Goal: Task Accomplishment & Management: Complete application form

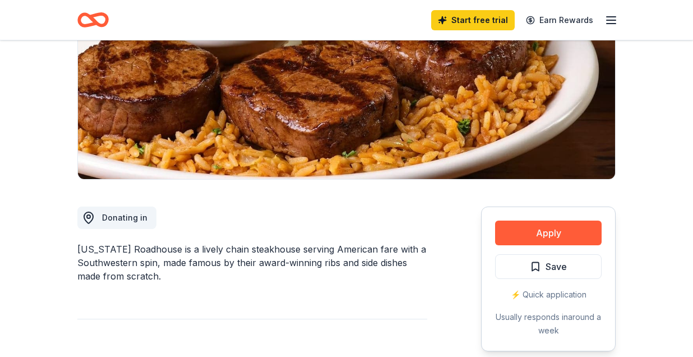
scroll to position [164, 0]
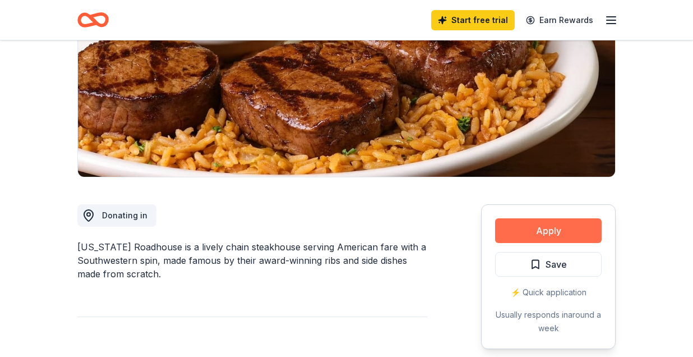
click at [535, 229] on button "Apply" at bounding box center [548, 230] width 107 height 25
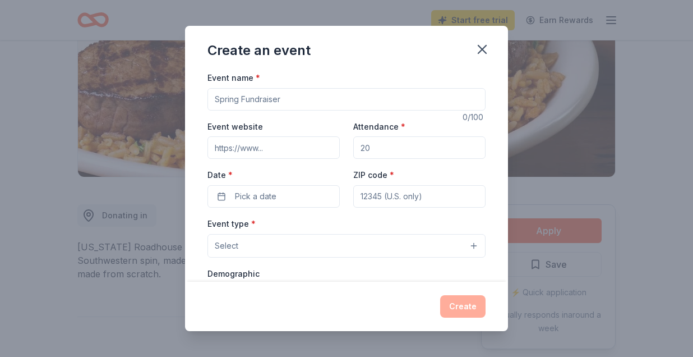
click at [228, 95] on input "Event name *" at bounding box center [347, 99] width 278 height 22
type input "St. [PERSON_NAME] 31st Annual Craft Show"
click at [284, 150] on input "Event website" at bounding box center [274, 147] width 132 height 22
paste input "https://www.facebook.com/SEASCraftShow"
type input "https://www.facebook.com/SEASCraftShow"
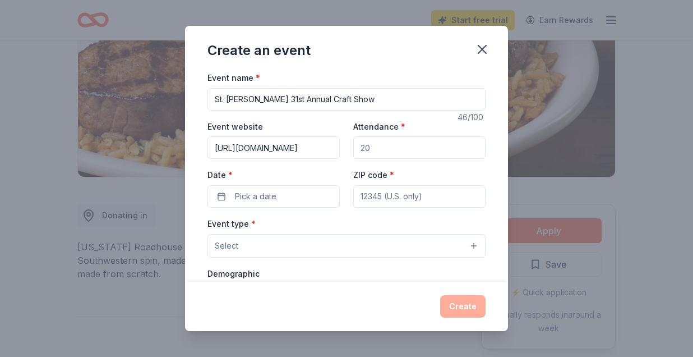
click at [376, 149] on input "Attendance *" at bounding box center [419, 147] width 132 height 22
type input "500"
click at [275, 192] on span "Pick a date" at bounding box center [256, 196] width 42 height 13
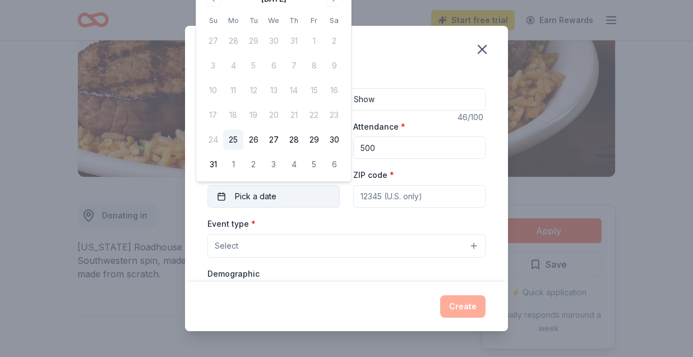
click at [275, 192] on span "Pick a date" at bounding box center [256, 196] width 42 height 13
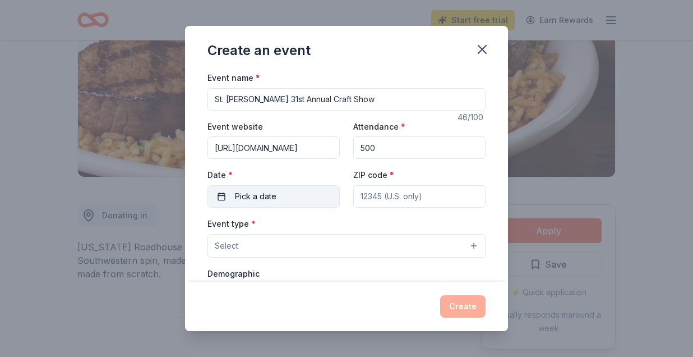
click at [275, 192] on span "Pick a date" at bounding box center [256, 196] width 42 height 13
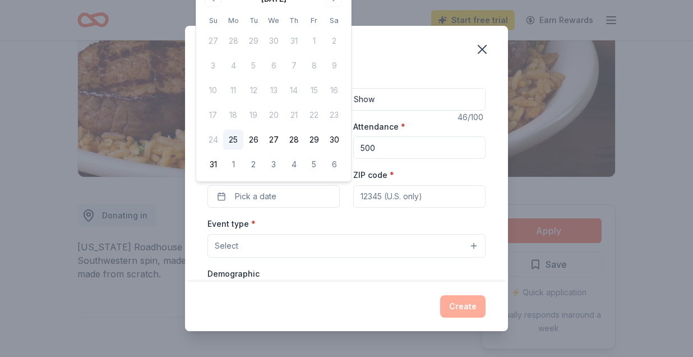
click at [400, 55] on div "Create an event" at bounding box center [346, 48] width 323 height 45
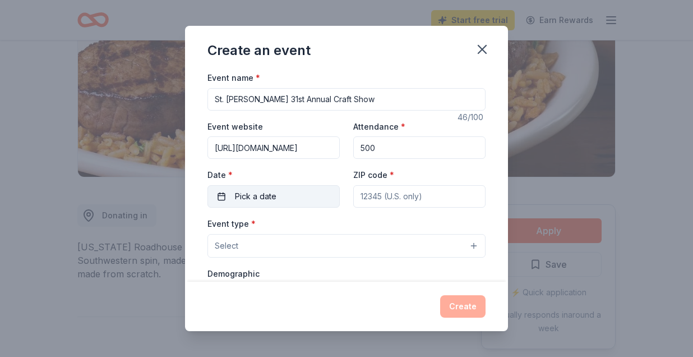
click at [275, 194] on span "Pick a date" at bounding box center [256, 196] width 42 height 13
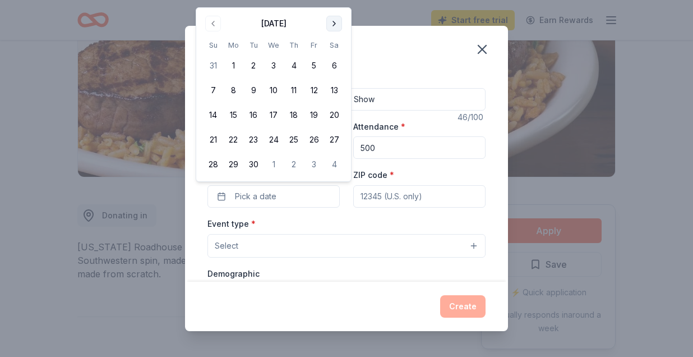
click at [335, 22] on button "Go to next month" at bounding box center [334, 24] width 16 height 16
click at [333, 116] on button "18" at bounding box center [334, 115] width 20 height 20
click at [366, 197] on input "ZIP code *" at bounding box center [419, 196] width 132 height 22
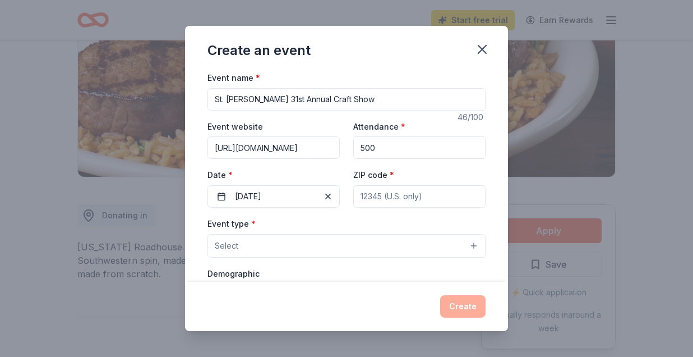
click at [366, 196] on input "ZIP code *" at bounding box center [419, 196] width 132 height 22
type input "33071"
click at [292, 246] on button "Select" at bounding box center [347, 246] width 278 height 24
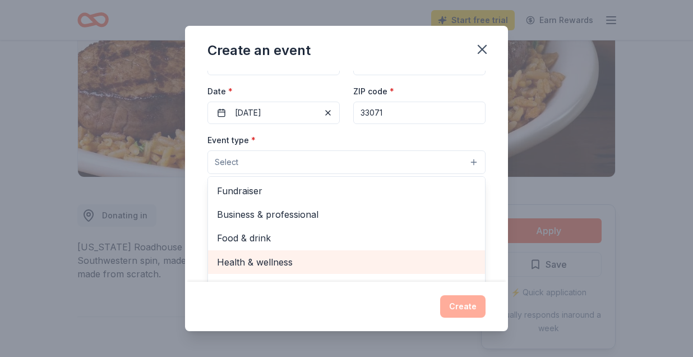
scroll to position [79, 0]
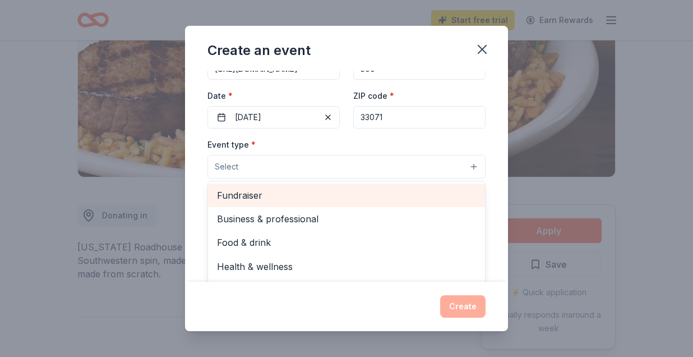
click at [250, 194] on span "Fundraiser" at bounding box center [346, 195] width 259 height 15
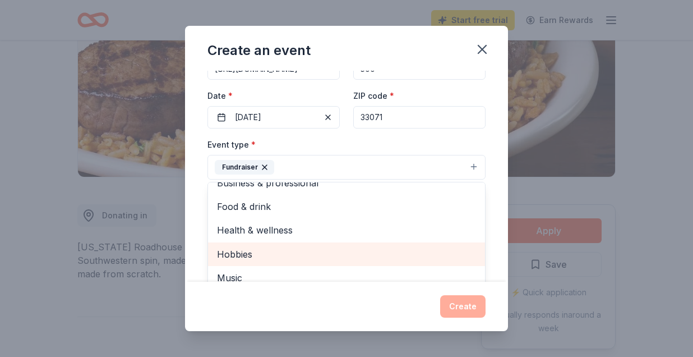
scroll to position [12, 0]
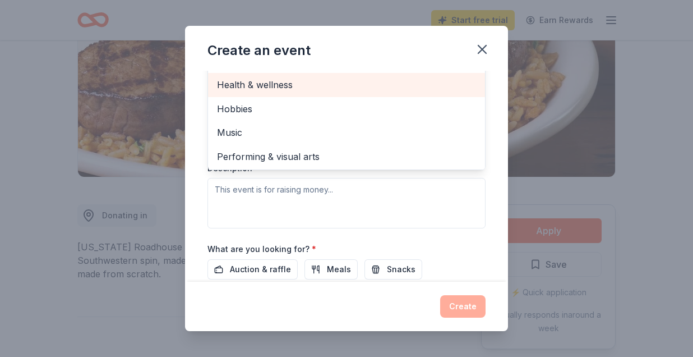
click at [321, 193] on div "Event type * Fundraiser Business & professional Food & drink Health & wellness …" at bounding box center [347, 109] width 278 height 237
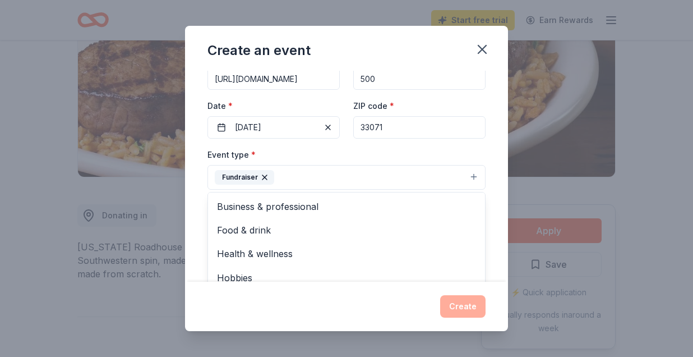
click at [475, 173] on button "Fundraiser" at bounding box center [347, 177] width 278 height 25
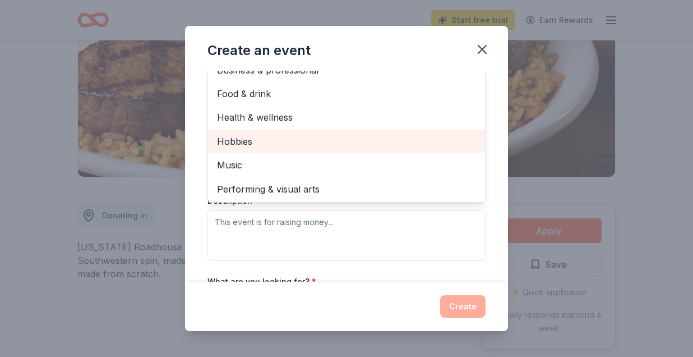
scroll to position [194, 0]
click at [402, 228] on div "Event type * Fundraiser Business & professional Food & drink Health & wellness …" at bounding box center [347, 140] width 278 height 237
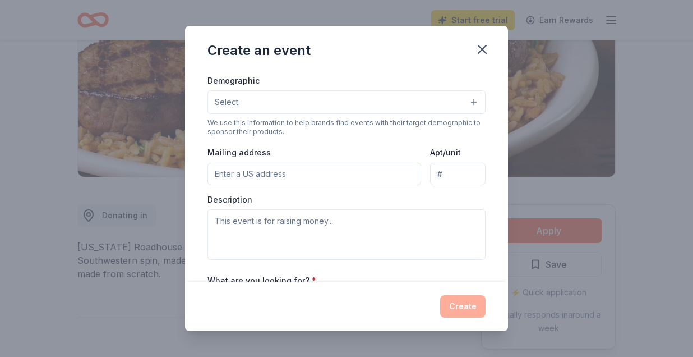
scroll to position [69, 0]
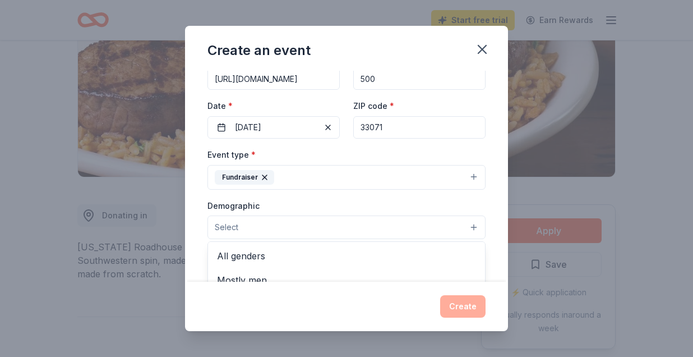
click at [402, 228] on button "Select" at bounding box center [347, 227] width 278 height 24
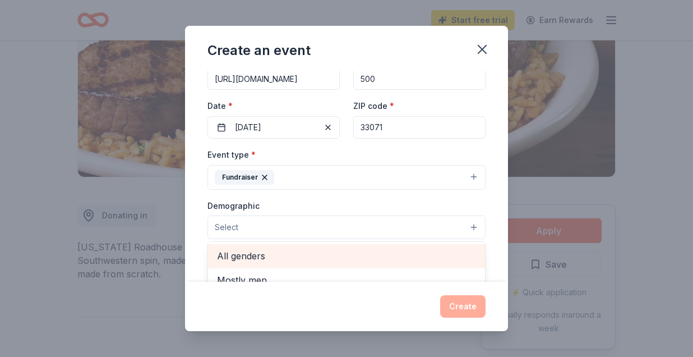
click at [383, 255] on span "All genders" at bounding box center [346, 255] width 259 height 15
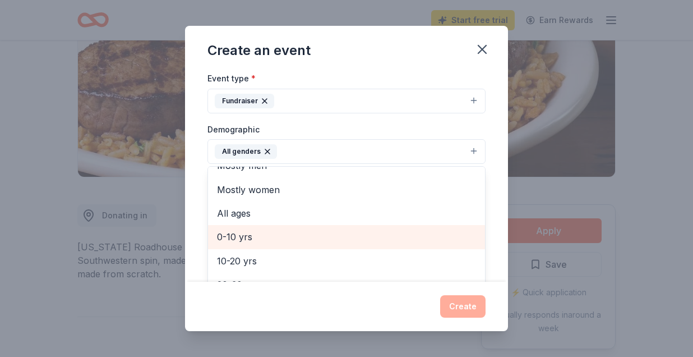
scroll to position [16, 0]
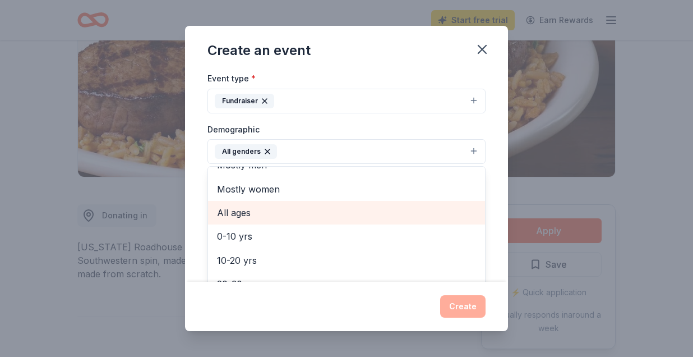
click at [278, 209] on span "All ages" at bounding box center [346, 212] width 259 height 15
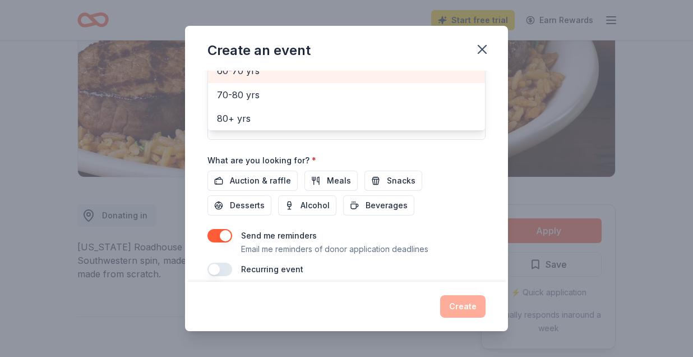
scroll to position [315, 0]
click at [277, 177] on div "Event name * St. Elizabeth Ann Seton 31st Annual Craft Show 46 /100 Event websi…" at bounding box center [347, 16] width 278 height 520
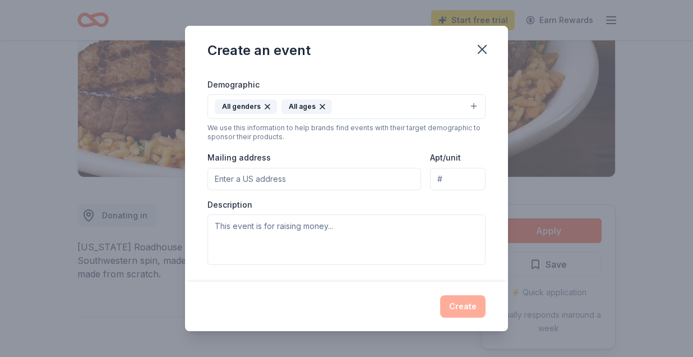
scroll to position [189, 0]
click at [281, 178] on input "Mailing address" at bounding box center [315, 180] width 214 height 22
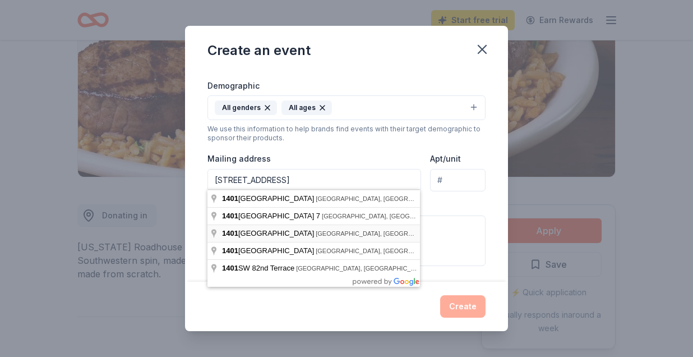
type input "1401 Coral Ridge Drive, Coral Springs, FL, 33071"
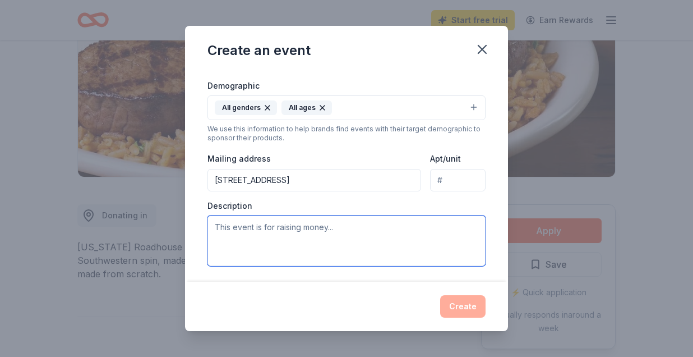
click at [272, 232] on textarea at bounding box center [347, 240] width 278 height 50
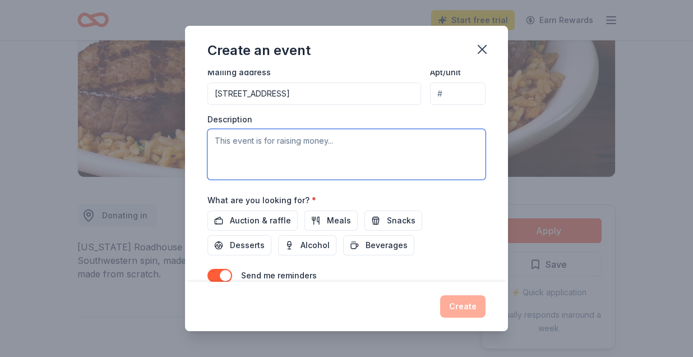
scroll to position [277, 0]
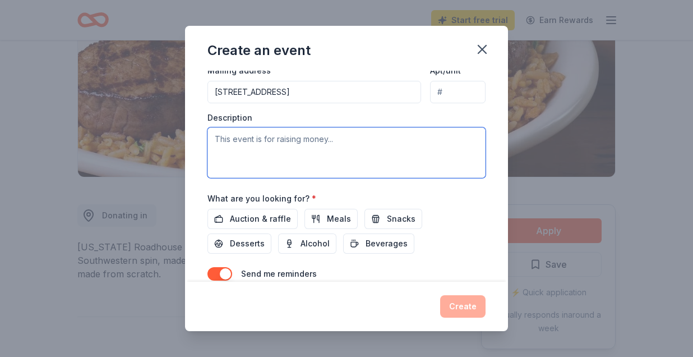
paste textarea "We are seeking your support as a donor for the St. Elizabeth Ann Seton Annual C…"
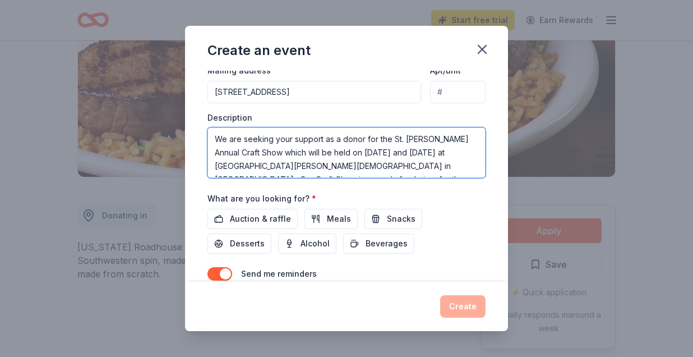
scroll to position [81, 0]
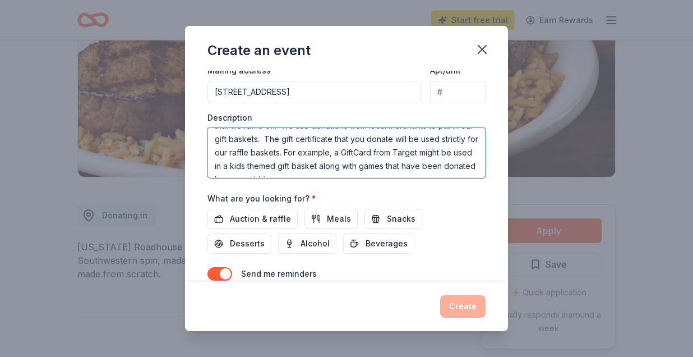
drag, startPoint x: 441, startPoint y: 165, endPoint x: 397, endPoint y: 136, distance: 53.5
click at [397, 136] on textarea "We are seeking your support as a donor for the St. Elizabeth Ann Seton Annual C…" at bounding box center [347, 152] width 278 height 50
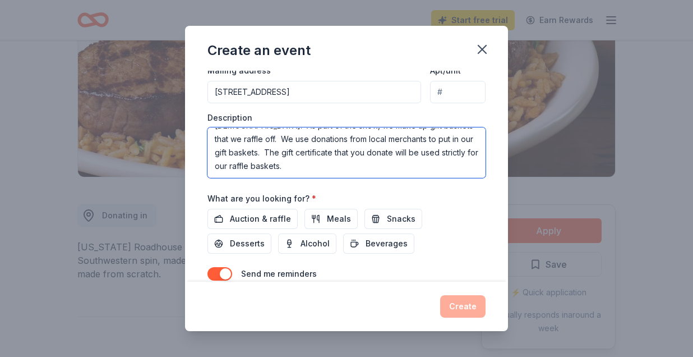
scroll to position [54, 0]
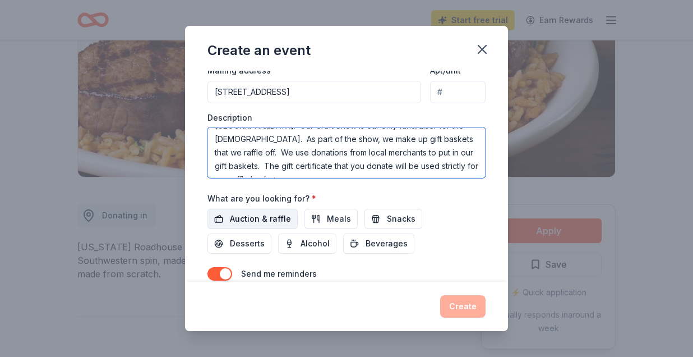
type textarea "We are seeking your support as a donor for the St. Elizabeth Ann Seton Annual C…"
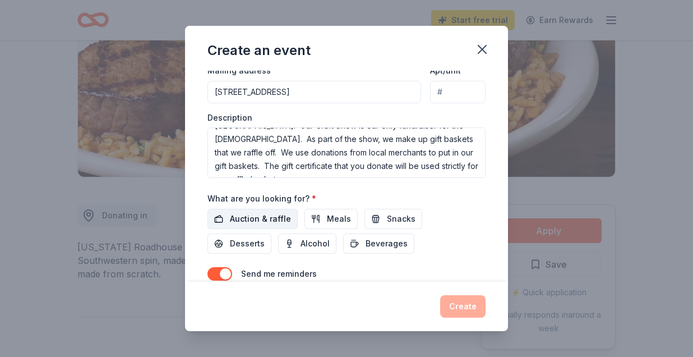
click at [272, 212] on span "Auction & raffle" at bounding box center [260, 218] width 61 height 13
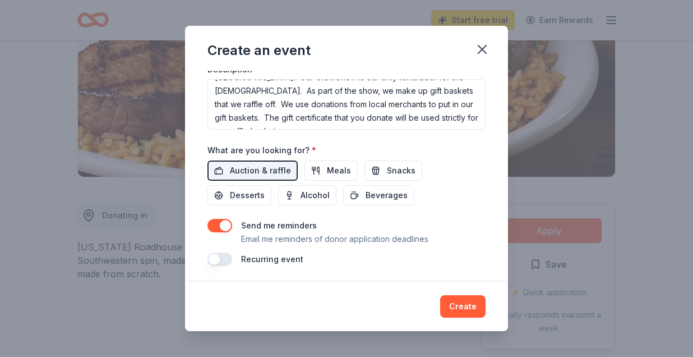
scroll to position [325, 0]
click at [455, 302] on button "Create" at bounding box center [462, 306] width 45 height 22
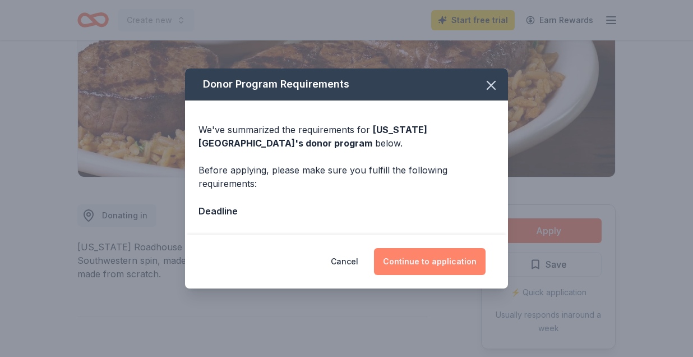
click at [443, 260] on button "Continue to application" at bounding box center [430, 261] width 112 height 27
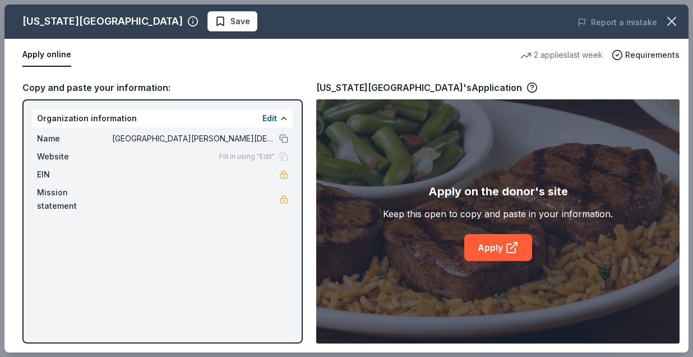
click at [483, 246] on div "Texas Roadhouse Save Report a mistake Apply online 2 applies last week Requirem…" at bounding box center [346, 178] width 684 height 348
click at [512, 247] on div "Texas Roadhouse Save Report a mistake Apply online 2 applies last week Requirem…" at bounding box center [346, 178] width 684 height 348
click at [254, 149] on div "Texas Roadhouse Save Report a mistake Apply online 2 applies last week Requirem…" at bounding box center [346, 178] width 684 height 348
click at [251, 158] on div "Texas Roadhouse Save Report a mistake Apply online 2 applies last week Requirem…" at bounding box center [346, 178] width 684 height 348
click at [272, 114] on div "Texas Roadhouse Save Report a mistake Apply online 2 applies last week Requirem…" at bounding box center [346, 178] width 684 height 348
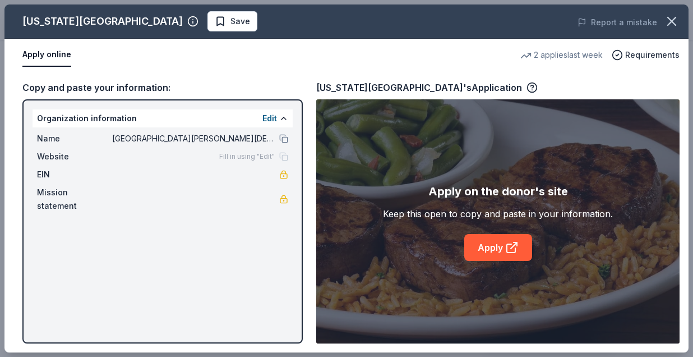
click at [269, 117] on div "Texas Roadhouse Save Report a mistake Apply online 2 applies last week Requirem…" at bounding box center [346, 178] width 684 height 348
click at [49, 53] on div "Texas Roadhouse Save Report a mistake Apply online 2 applies last week Requirem…" at bounding box center [346, 178] width 684 height 348
click at [270, 118] on div "Texas Roadhouse Save Report a mistake Apply online 2 applies last week Requirem…" at bounding box center [346, 178] width 684 height 348
click at [284, 119] on div "Texas Roadhouse Save Report a mistake Apply online 2 applies last week Requirem…" at bounding box center [346, 178] width 684 height 348
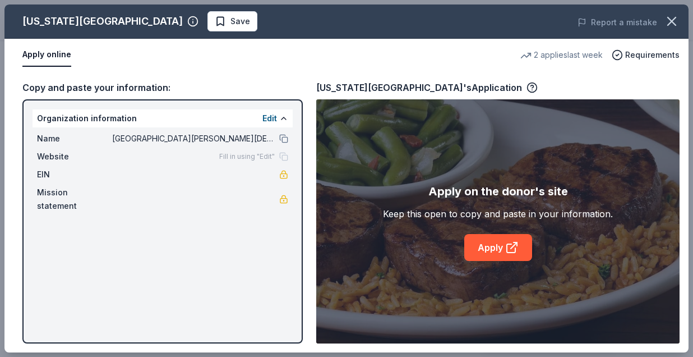
click at [499, 251] on div "Texas Roadhouse Save Report a mistake Apply online 2 applies last week Requirem…" at bounding box center [346, 178] width 684 height 348
click at [162, 22] on div "Texas Roadhouse Save Report a mistake Apply online 2 applies last week Requirem…" at bounding box center [346, 178] width 684 height 348
click at [34, 52] on div "Texas Roadhouse Save Report a mistake Apply online 2 applies last week Requirem…" at bounding box center [346, 178] width 684 height 348
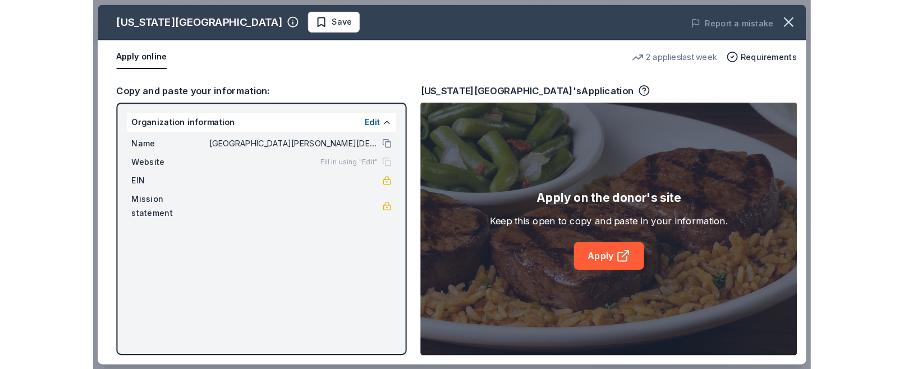
scroll to position [74, 0]
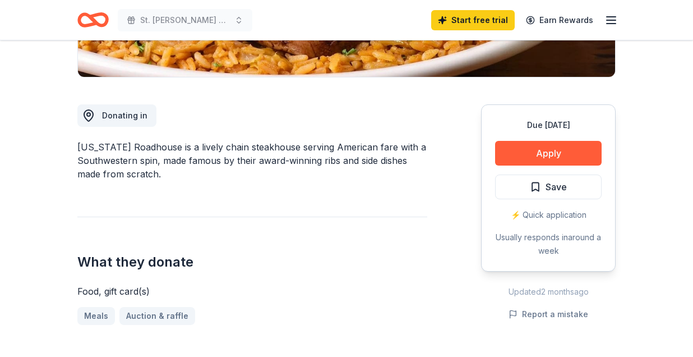
scroll to position [263, 0]
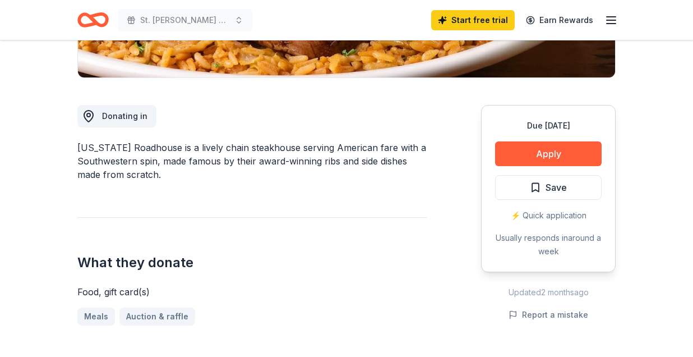
click at [527, 214] on div "⚡️ Quick application" at bounding box center [548, 215] width 107 height 13
click at [514, 216] on div "⚡️ Quick application" at bounding box center [548, 215] width 107 height 13
click at [531, 152] on button "Apply" at bounding box center [548, 153] width 107 height 25
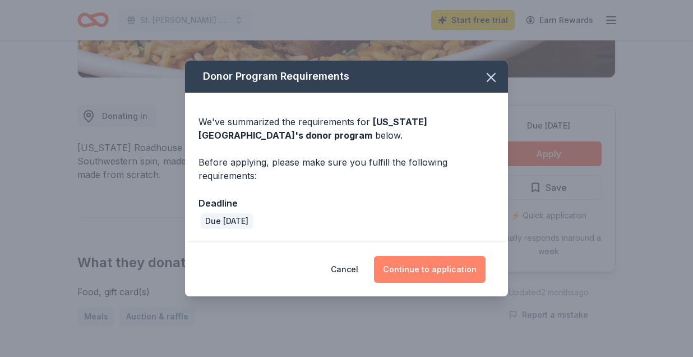
click at [423, 268] on button "Continue to application" at bounding box center [430, 269] width 112 height 27
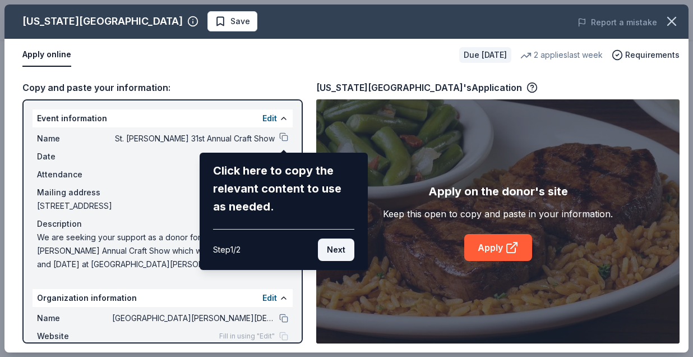
click at [341, 251] on button "Next" at bounding box center [336, 249] width 36 height 22
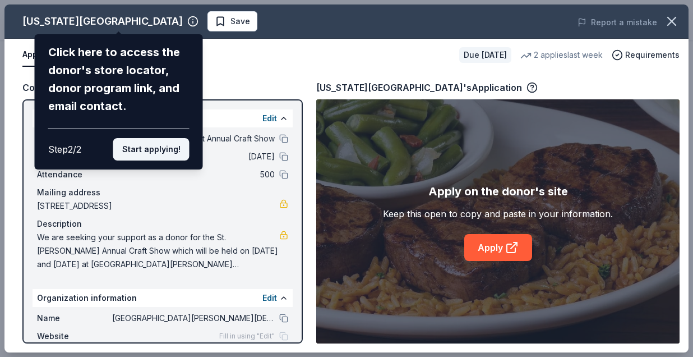
click at [166, 138] on button "Start applying!" at bounding box center [151, 149] width 76 height 22
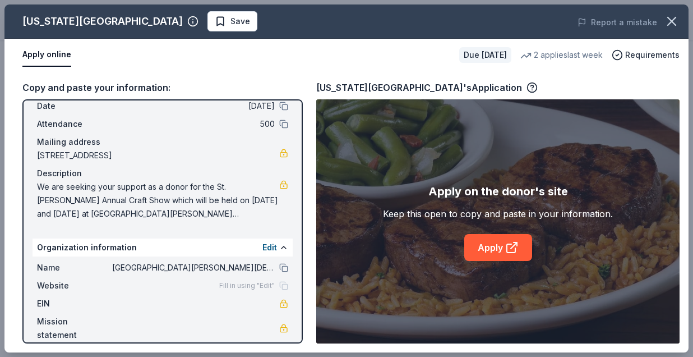
scroll to position [50, 0]
click at [284, 284] on div "Fill in using "Edit"" at bounding box center [253, 286] width 69 height 9
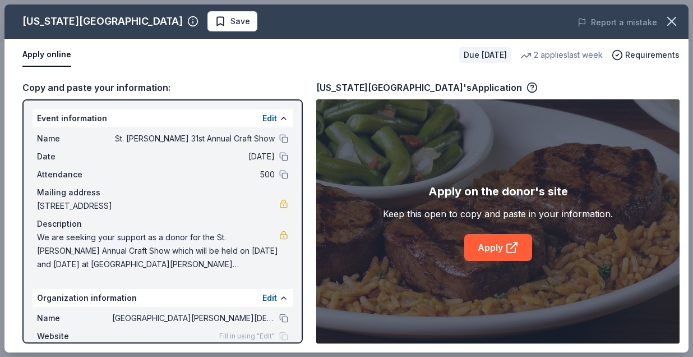
scroll to position [0, 0]
click at [274, 116] on button "Edit" at bounding box center [269, 118] width 15 height 13
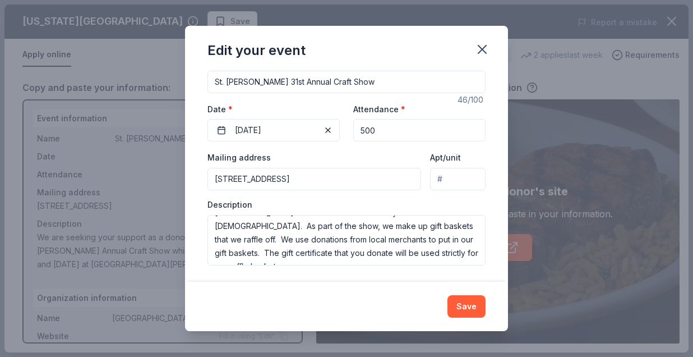
scroll to position [54, 0]
click at [469, 305] on button "Save" at bounding box center [467, 306] width 38 height 22
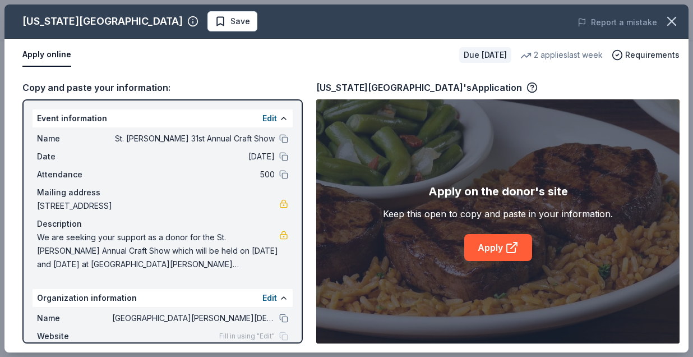
scroll to position [0, 0]
click at [273, 118] on button "Edit" at bounding box center [269, 118] width 15 height 13
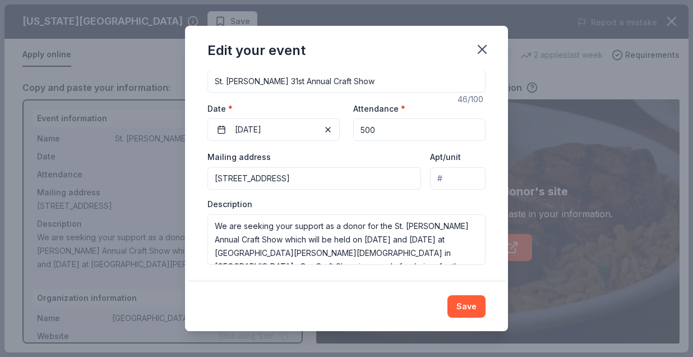
scroll to position [107, 0]
click at [470, 303] on button "Save" at bounding box center [467, 306] width 38 height 22
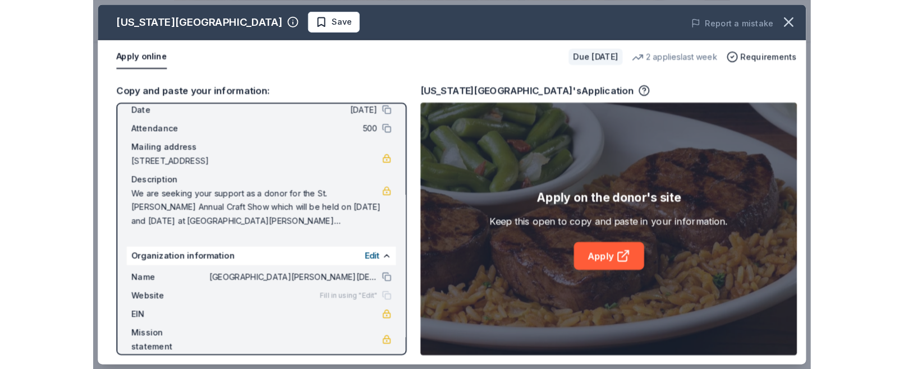
scroll to position [50, 0]
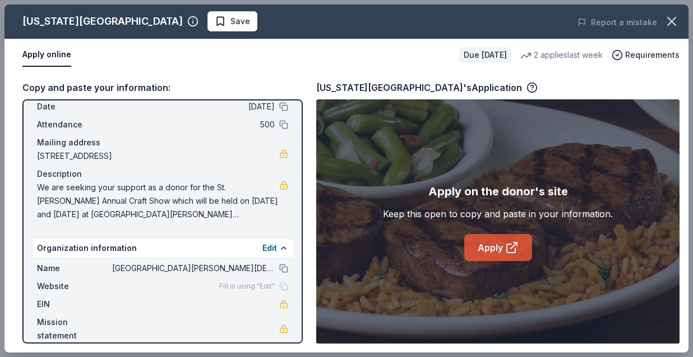
click at [492, 254] on link "Apply" at bounding box center [498, 247] width 68 height 27
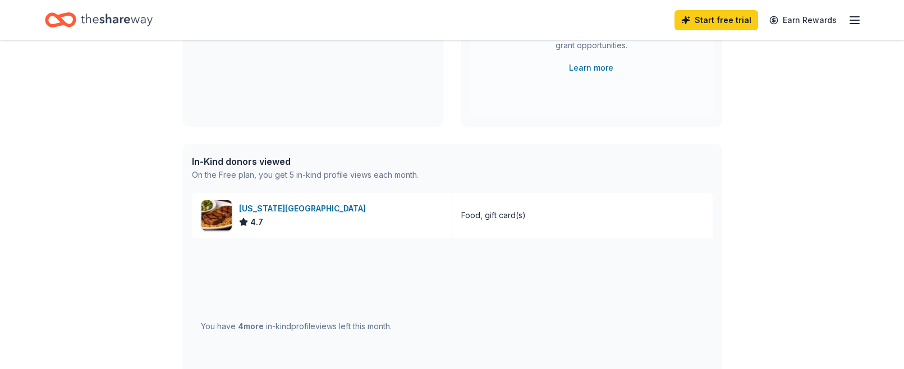
scroll to position [193, 0]
